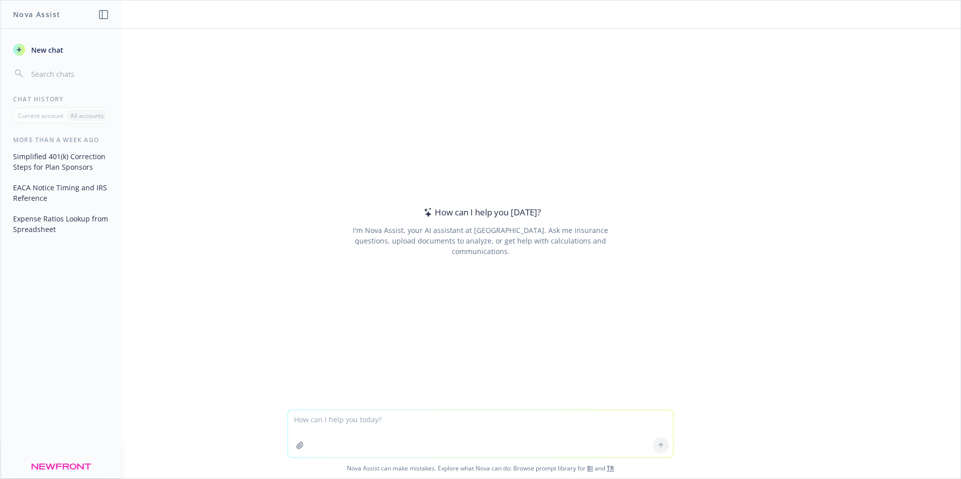
click at [402, 420] on textarea at bounding box center [480, 434] width 385 height 47
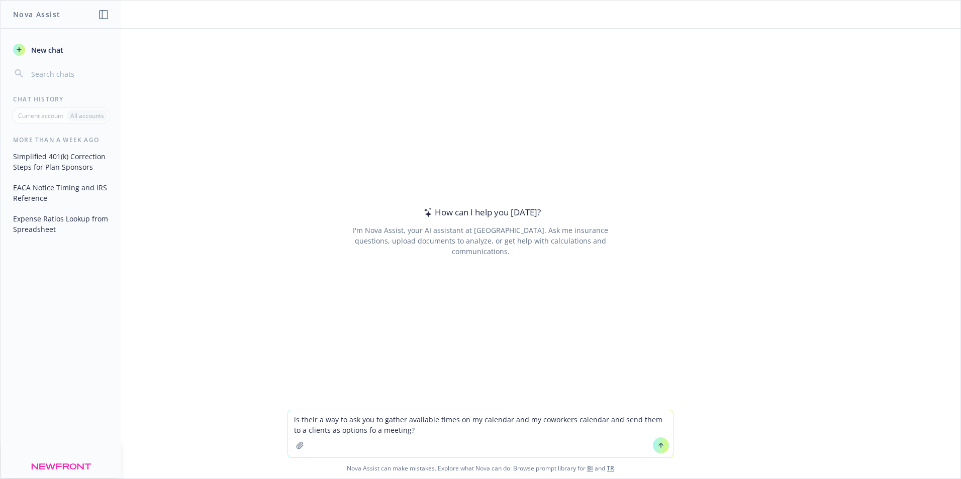
type textarea "is their a way to ask you to gather available times on my calendar and my cowor…"
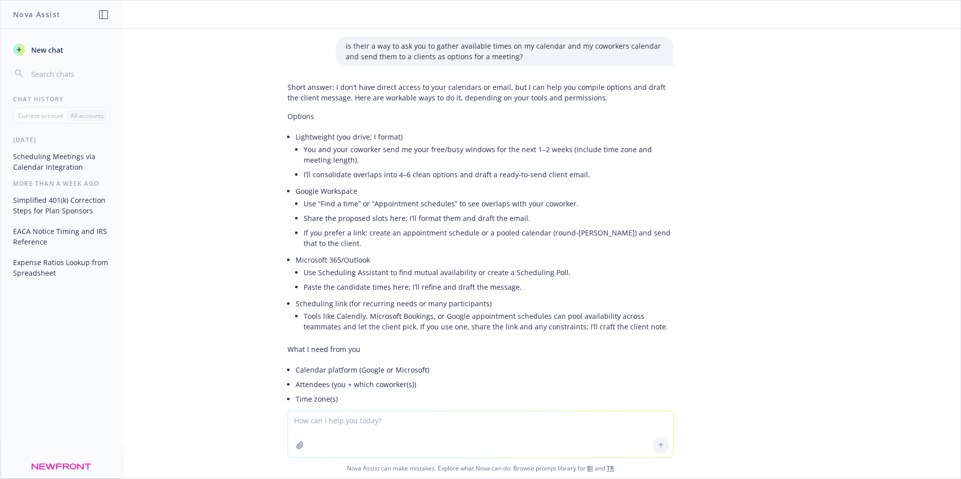
click at [375, 423] on textarea at bounding box center [480, 435] width 385 height 46
type textarea "no i want an ai to find the available times"
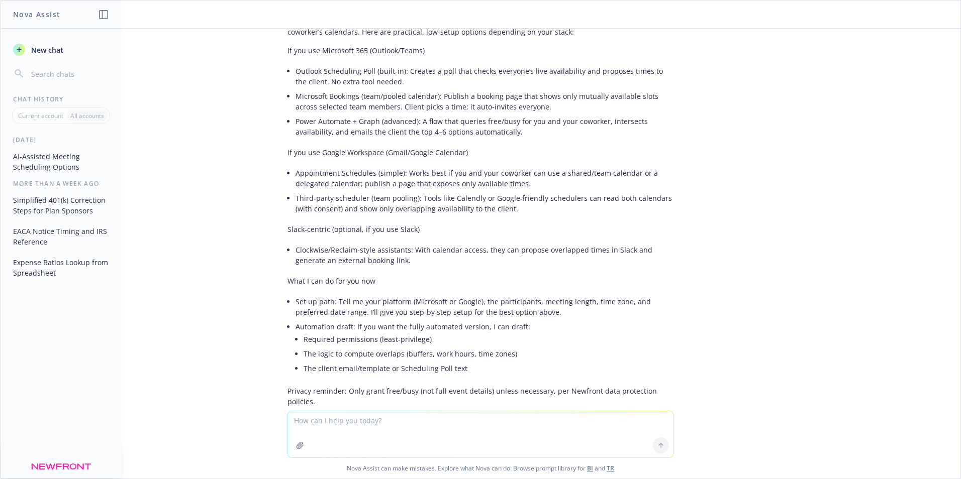
scroll to position [795, 0]
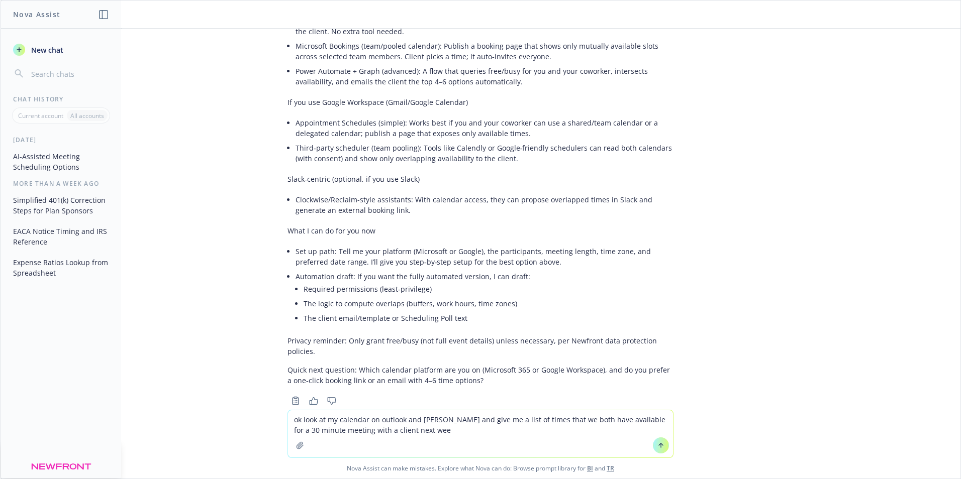
type textarea "ok look at my calendar on outlook and [PERSON_NAME] and give me a list of times…"
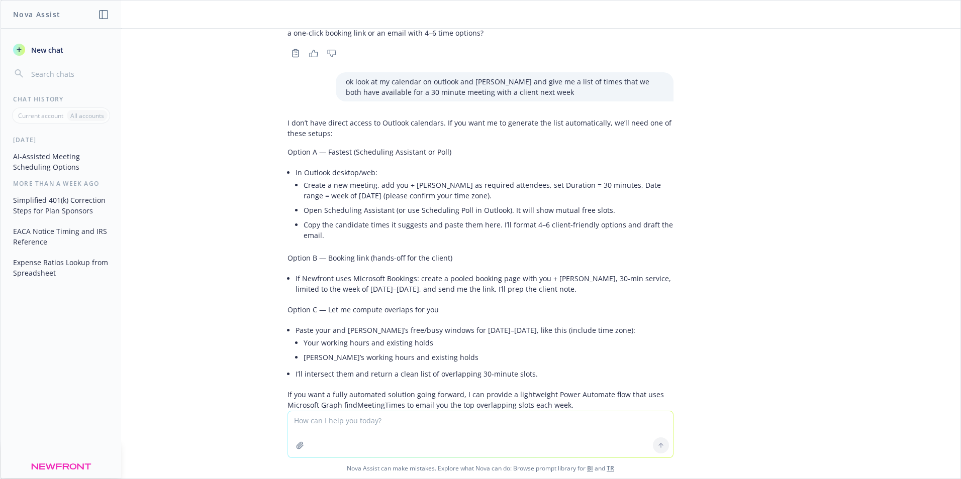
scroll to position [1196, 0]
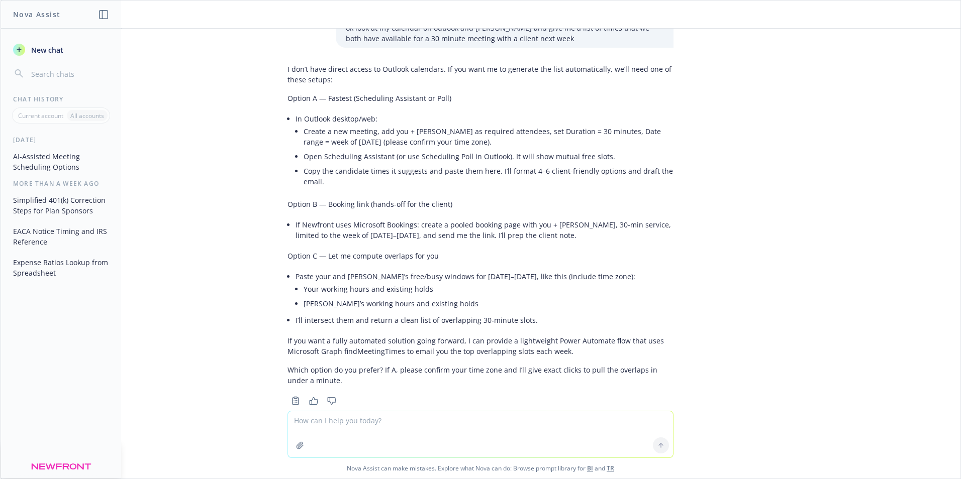
click at [350, 426] on textarea at bounding box center [480, 435] width 385 height 46
type textarea "i"
type textarea "so what i am asking is can an ai go through my calendar and find the times - i …"
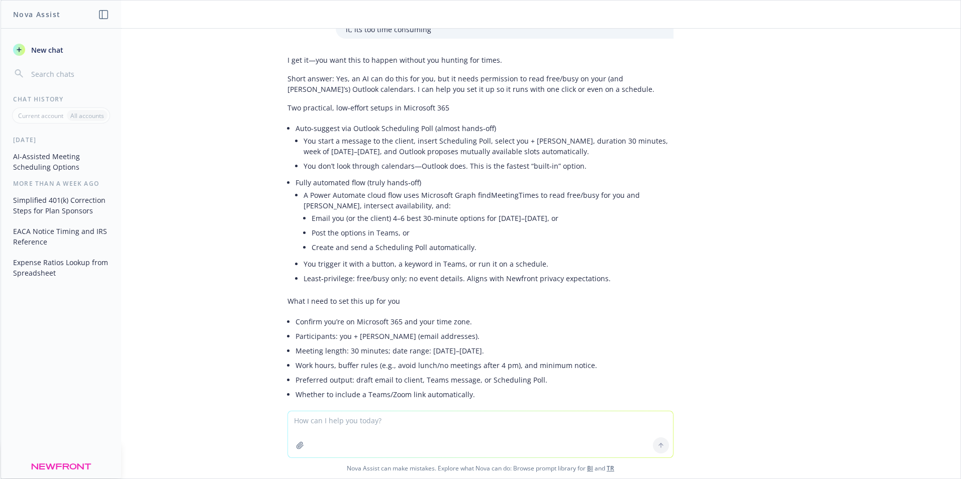
scroll to position [1618, 0]
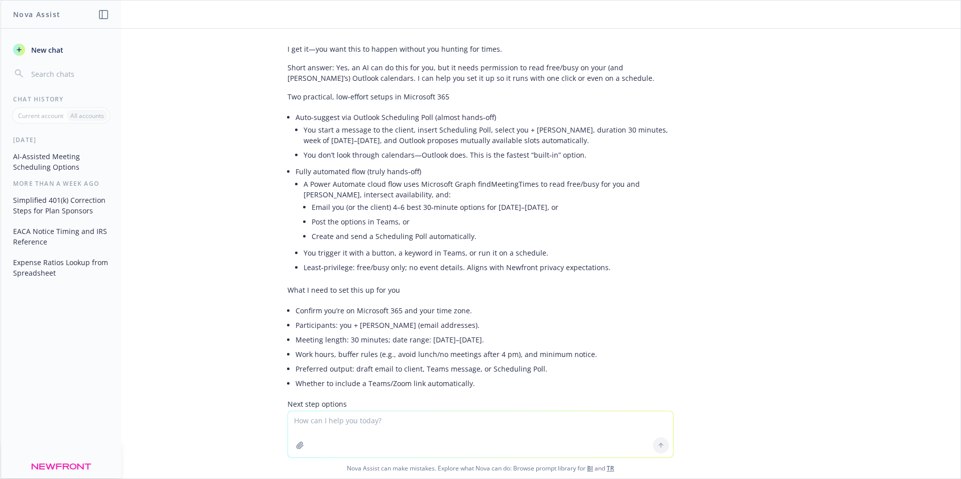
click at [363, 423] on textarea at bounding box center [480, 435] width 385 height 46
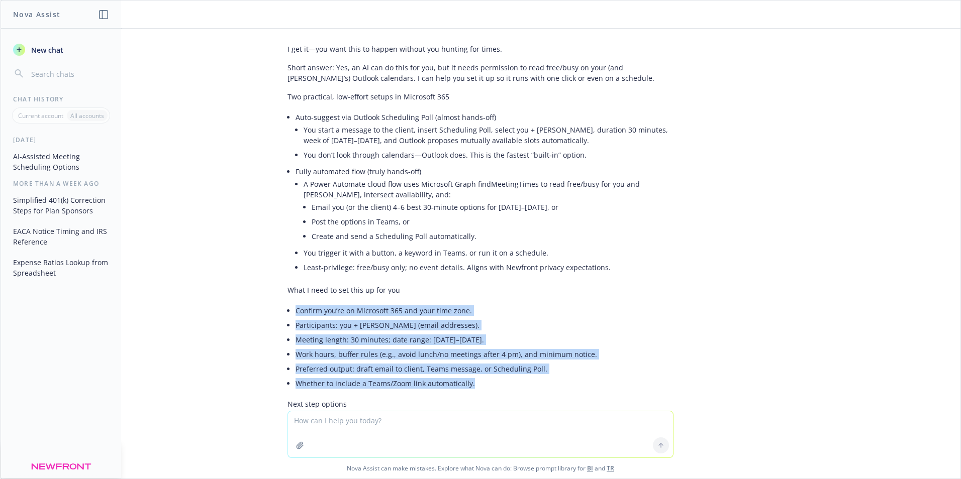
drag, startPoint x: 473, startPoint y: 361, endPoint x: 287, endPoint y: 290, distance: 199.6
click at [287, 290] on div "I get it—you want this to happen without you hunting for times. Short answer: Y…" at bounding box center [480, 265] width 386 height 451
copy ul "Confirm you’re on Microsoft 365 and your time zone. Participants: you + [PERSON…"
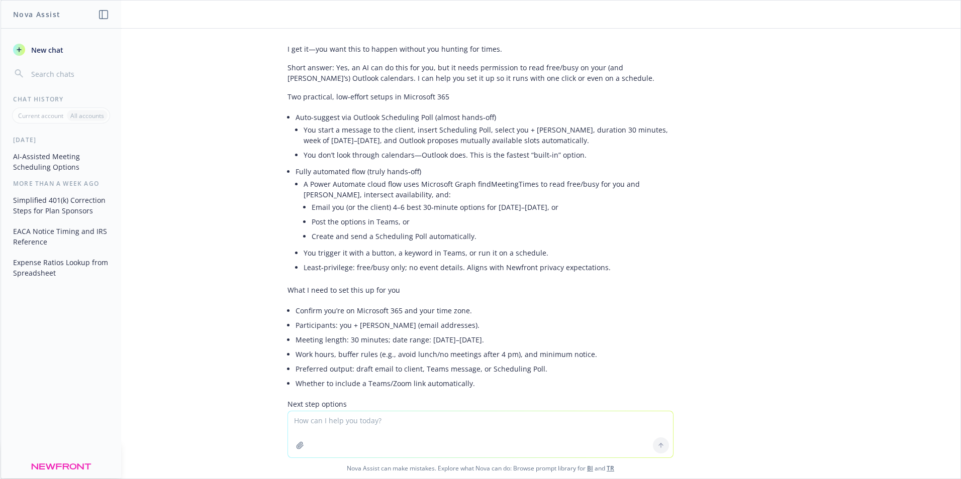
click at [332, 422] on textarea at bounding box center [480, 435] width 385 height 46
paste textarea "Confirm you’re on Microsoft 365 and your time zone. Participants: you + [PERSON…"
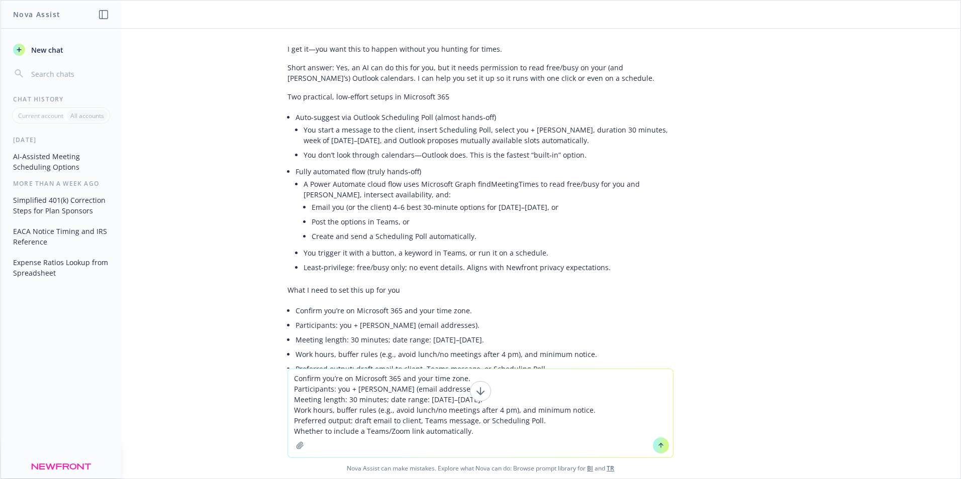
click at [290, 375] on textarea "Confirm you’re on Microsoft 365 and your time zone. Participants: you + [PERSON…" at bounding box center [480, 413] width 385 height 88
drag, startPoint x: 385, startPoint y: 380, endPoint x: 372, endPoint y: 380, distance: 13.1
click at [372, 380] on textarea "im on Microsoft 365 and your time zone. Participants: you + [PERSON_NAME] (emai…" at bounding box center [480, 413] width 385 height 88
drag, startPoint x: 439, startPoint y: 390, endPoint x: 384, endPoint y: 389, distance: 54.8
click at [384, 389] on textarea "im on Microsoft 365 and MST time zone. Participants: you + [PERSON_NAME] (email…" at bounding box center [480, 413] width 385 height 88
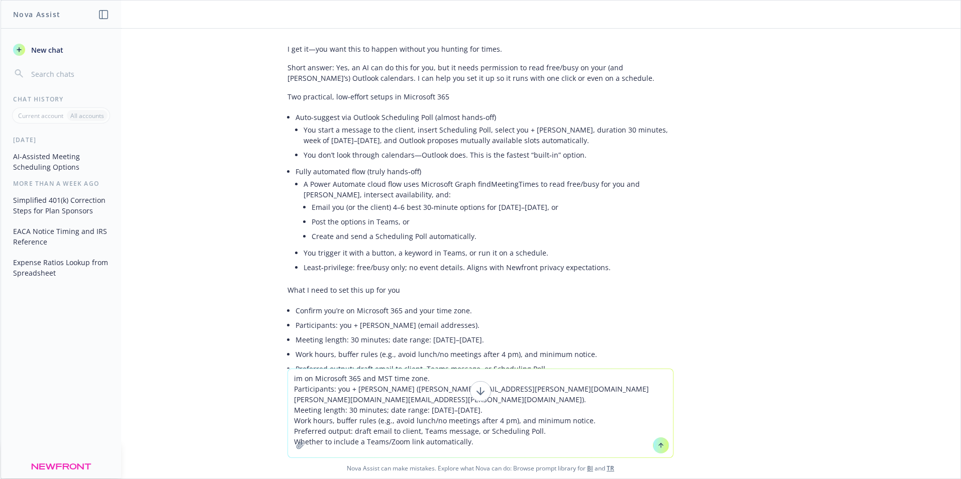
drag, startPoint x: 485, startPoint y: 412, endPoint x: 388, endPoint y: 413, distance: 96.5
click at [388, 413] on textarea "im on Microsoft 365 and MST time zone. Participants: you + [PERSON_NAME] ([PERS…" at bounding box center [480, 413] width 385 height 88
drag, startPoint x: 514, startPoint y: 412, endPoint x: 471, endPoint y: 409, distance: 42.8
click at [471, 409] on textarea "im on Microsoft 365 and MST time zone. Participants: you + [PERSON_NAME] ([PERS…" at bounding box center [480, 413] width 385 height 88
drag, startPoint x: 532, startPoint y: 421, endPoint x: 414, endPoint y: 422, distance: 118.6
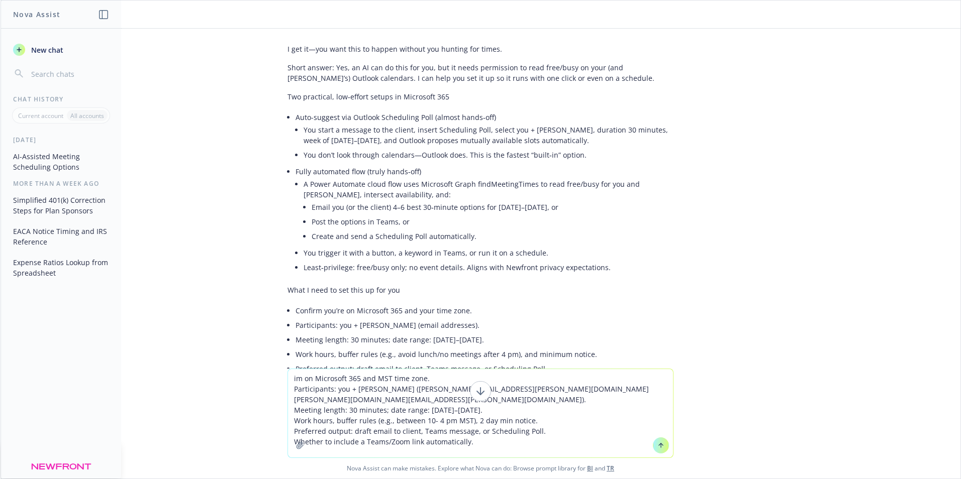
click at [414, 422] on textarea "im on Microsoft 365 and MST time zone. Participants: you + [PERSON_NAME] ([PERS…" at bounding box center [480, 413] width 385 height 88
drag, startPoint x: 330, startPoint y: 430, endPoint x: 276, endPoint y: 432, distance: 54.3
click at [276, 432] on div "im on Microsoft 365 and MST time zone. Participants: you + [PERSON_NAME] ([PERS…" at bounding box center [481, 424] width 960 height 110
click at [345, 432] on textarea "im on Microsoft 365 and MST time zone. Participants: you + [PERSON_NAME] ([PERS…" at bounding box center [480, 413] width 385 height 88
type textarea "im on Microsoft 365 and MST time zone. Participants: you + [PERSON_NAME] ([PERS…"
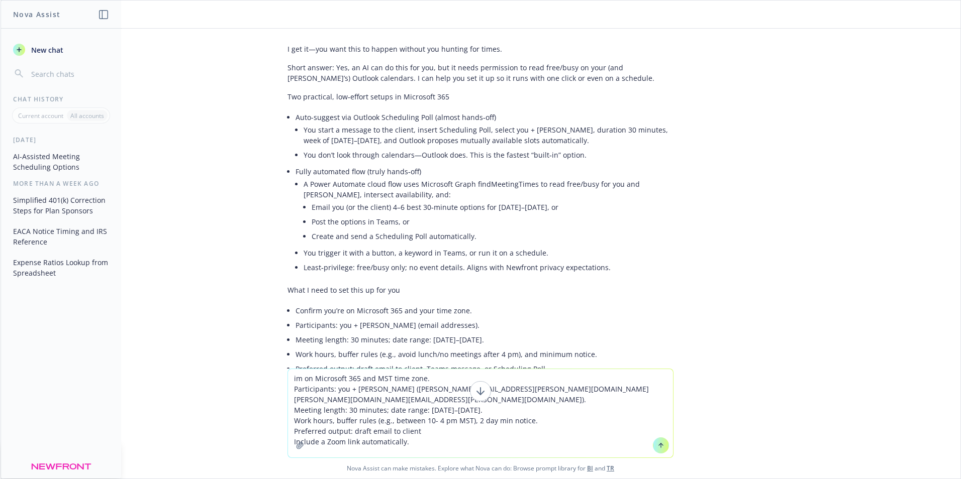
click at [661, 444] on button at bounding box center [661, 446] width 16 height 16
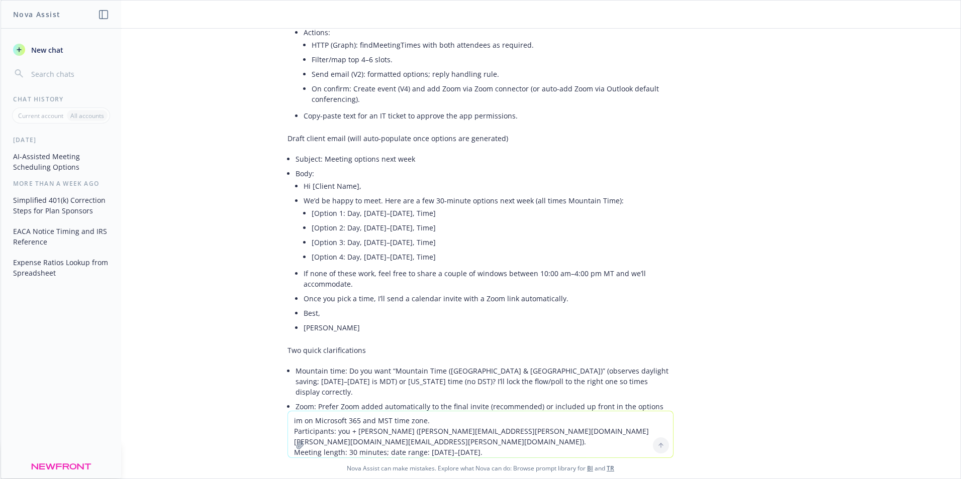
scroll to position [2522, 0]
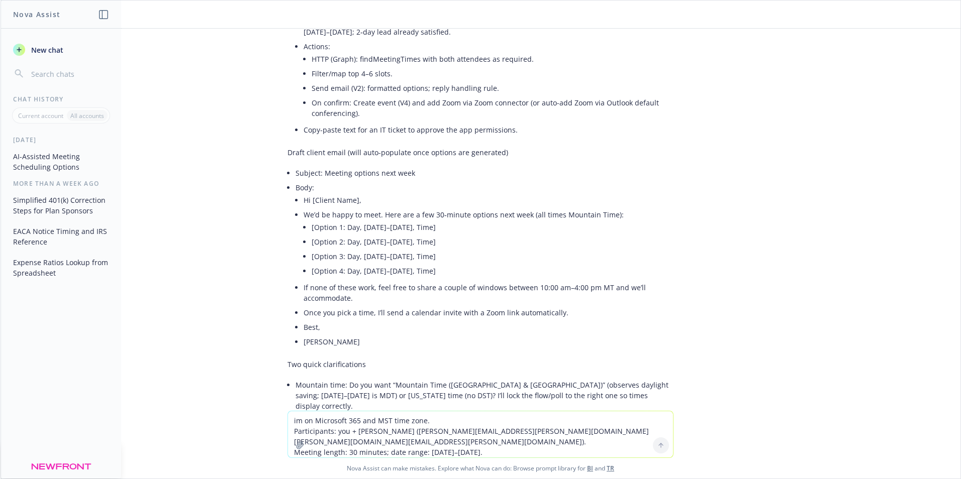
click at [418, 447] on p "Tell me which route you prefer—Scheduling Poll now or the automated flow—and I’…" at bounding box center [480, 463] width 386 height 32
click at [404, 418] on textarea "im on Microsoft 365 and MST time zone. Participants: you + [PERSON_NAME] ([PERS…" at bounding box center [480, 435] width 385 height 46
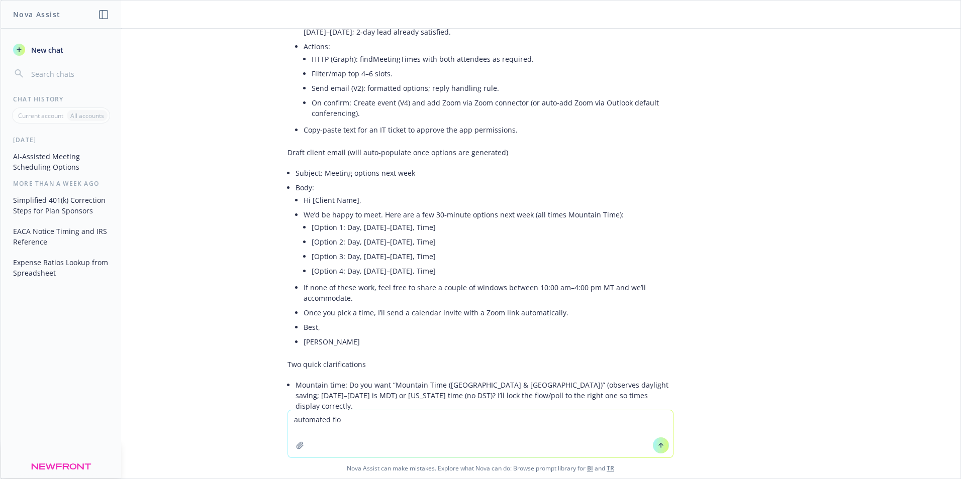
type textarea "automated flow"
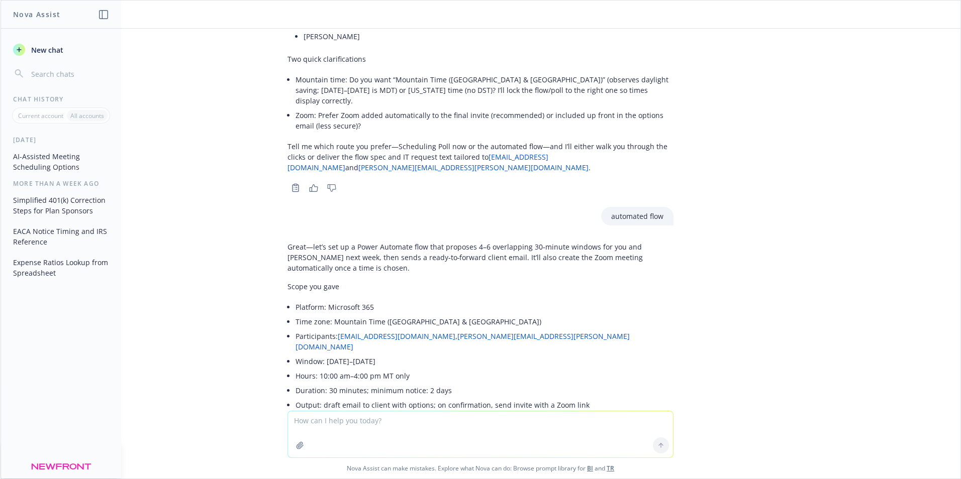
scroll to position [2781, 0]
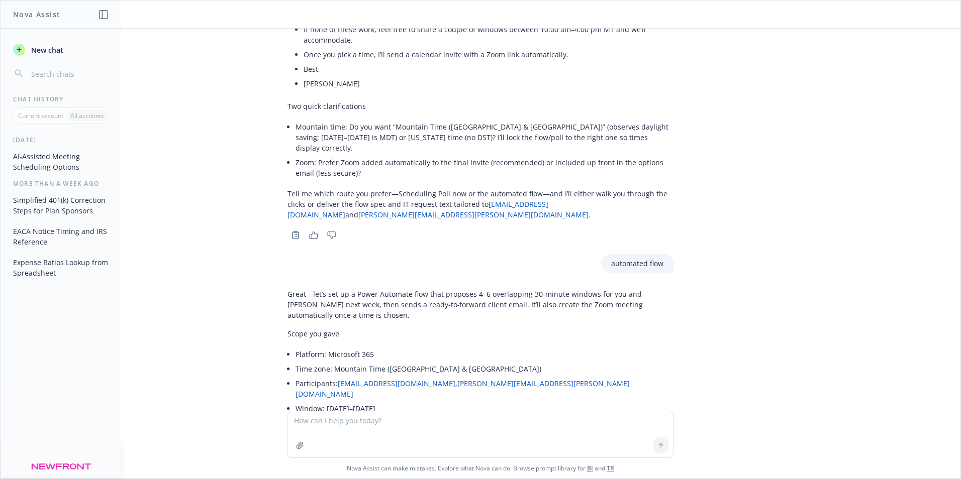
click at [332, 421] on textarea at bounding box center [480, 435] width 385 height 46
type textarea "what is the deemed [PERSON_NAME] when it comes to the mandatory [PERSON_NAME] c…"
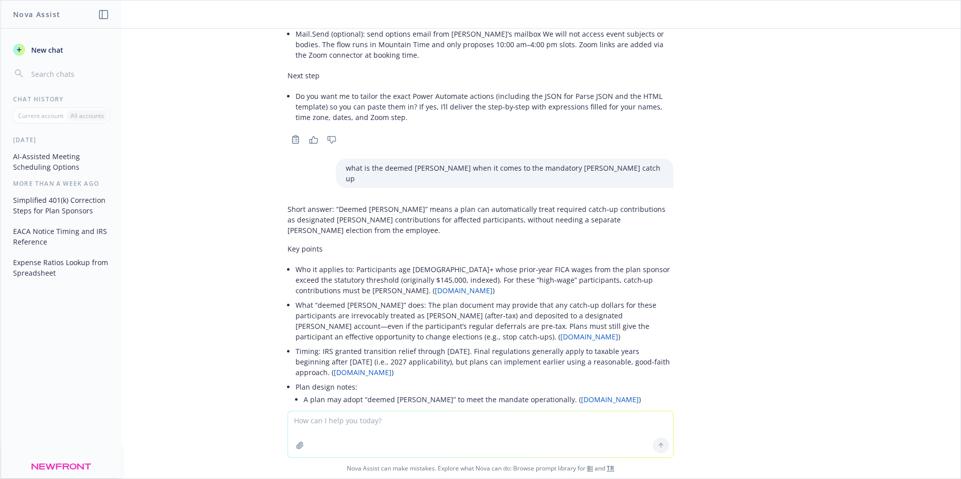
scroll to position [4775, 0]
